Goal: Navigation & Orientation: Go to known website

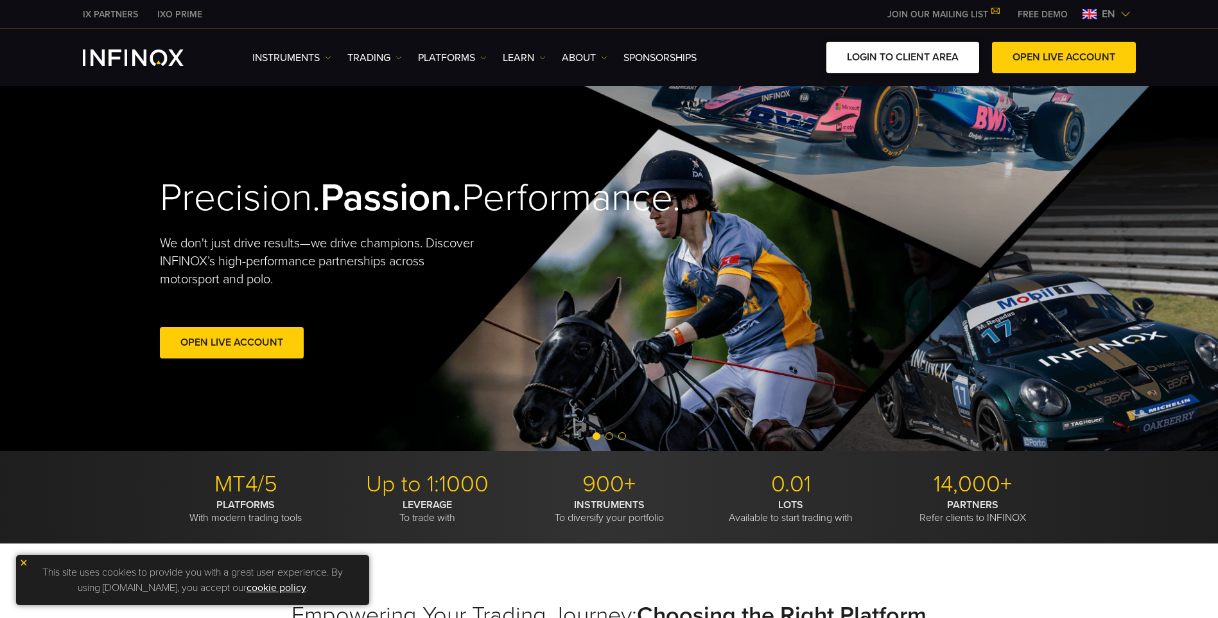
click at [945, 65] on link "LOGIN TO CLIENT AREA" at bounding box center [902, 57] width 153 height 31
